Goal: Find specific page/section: Find specific page/section

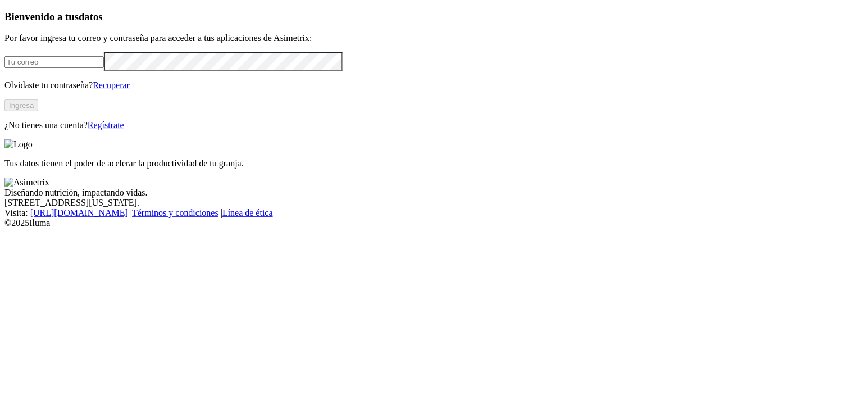
click at [53, 68] on input "email" at bounding box center [53, 62] width 99 height 12
type input "[PERSON_NAME][EMAIL_ADDRESS][PERSON_NAME][DOMAIN_NAME]"
click at [38, 111] on button "Ingresa" at bounding box center [21, 105] width 34 height 12
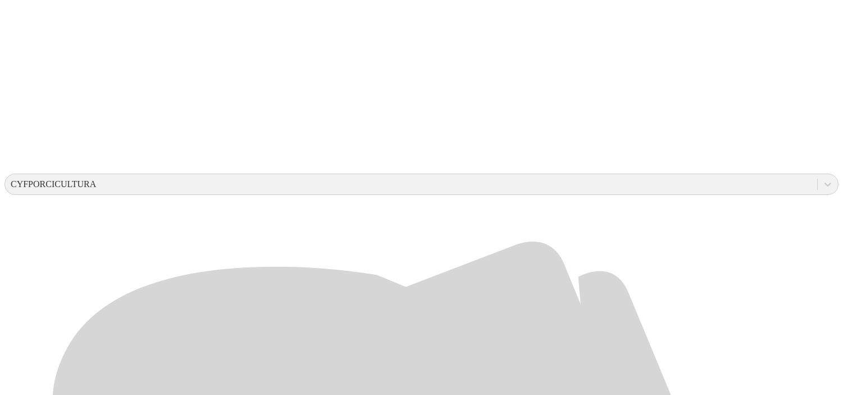
scroll to position [284, 0]
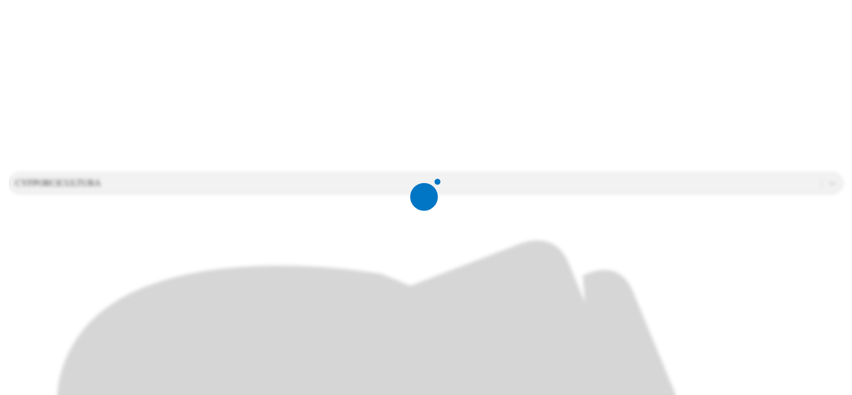
scroll to position [0, 0]
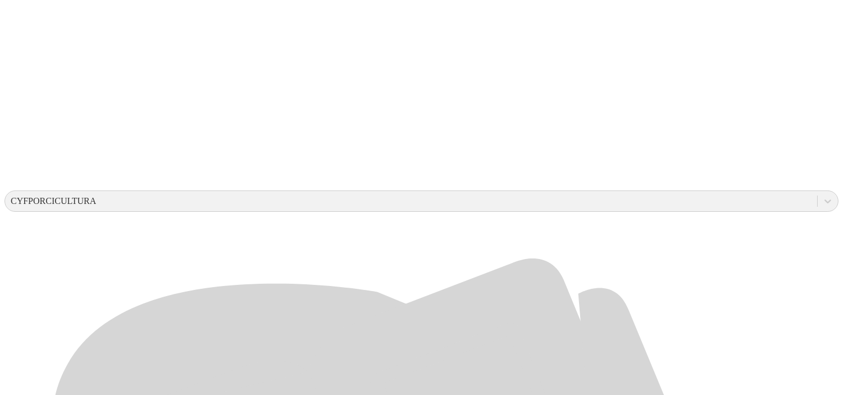
scroll to position [274, 0]
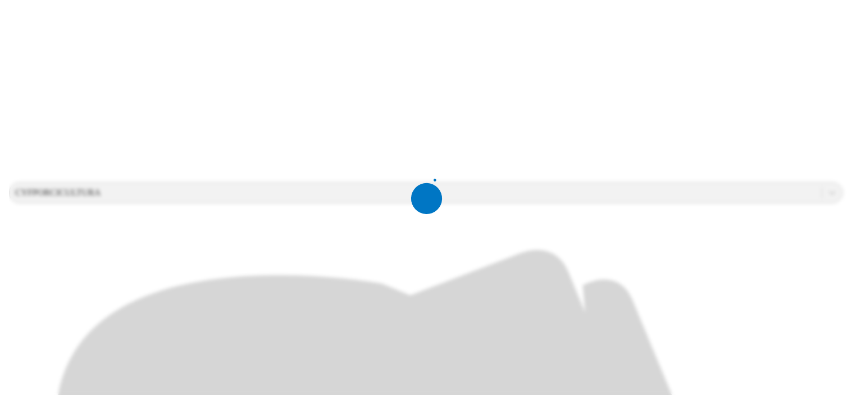
scroll to position [0, 0]
